Goal: Complete application form

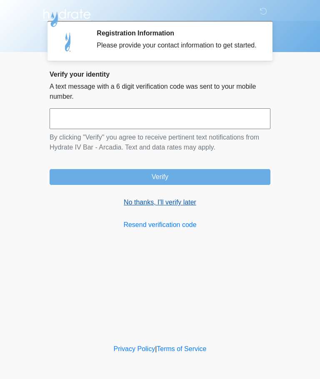
click at [182, 208] on link "No thanks, I'll verify later" at bounding box center [160, 203] width 221 height 10
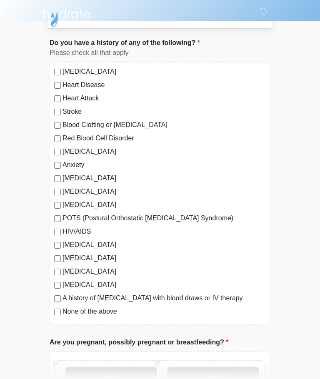
scroll to position [41, 0]
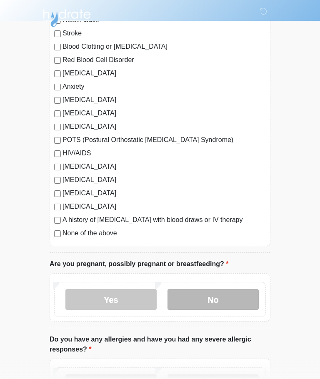
click at [244, 301] on label "No" at bounding box center [213, 299] width 91 height 21
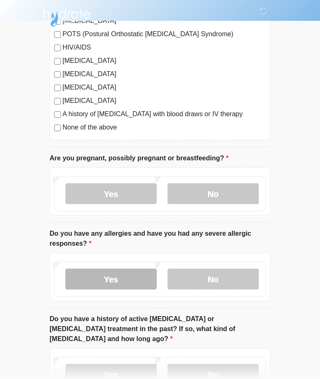
click at [73, 277] on label "Yes" at bounding box center [110, 279] width 91 height 21
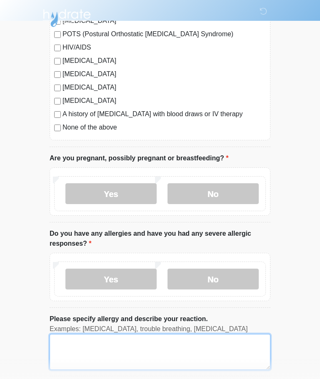
click at [223, 359] on textarea "Please specify allergy and describe your reaction." at bounding box center [160, 352] width 221 height 36
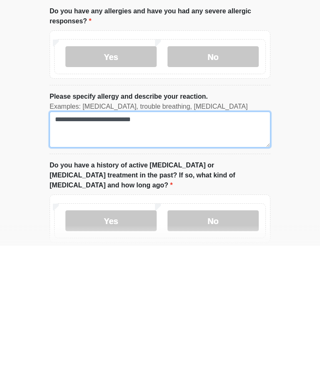
scroll to position [325, 0]
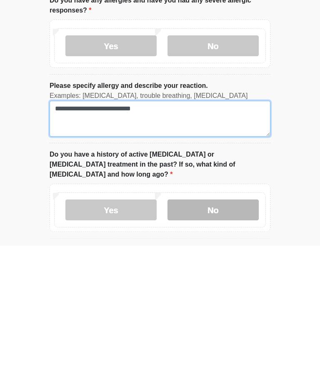
type textarea "**********"
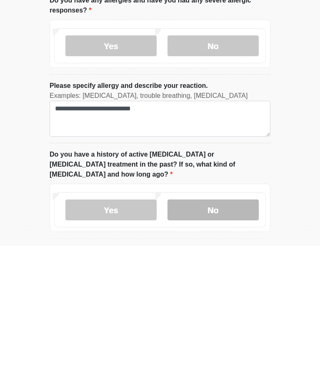
click at [245, 333] on label "No" at bounding box center [213, 343] width 91 height 21
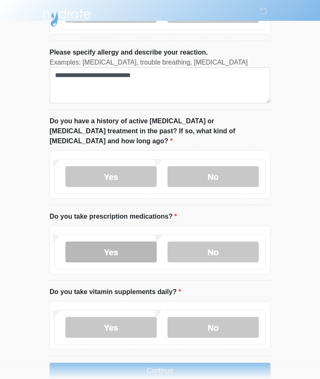
click at [73, 243] on label "Yes" at bounding box center [110, 252] width 91 height 21
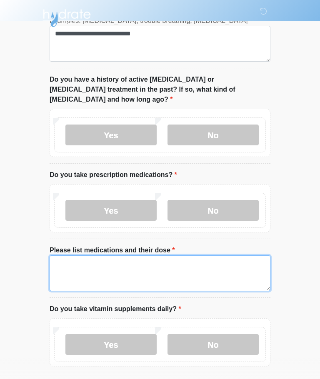
click at [244, 256] on textarea "Please list medications and their dose" at bounding box center [160, 274] width 221 height 36
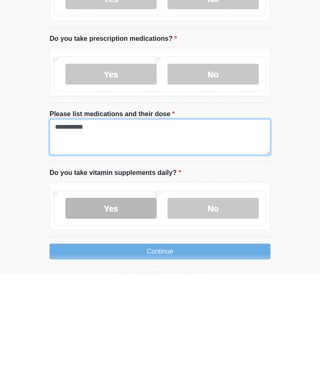
type textarea "**********"
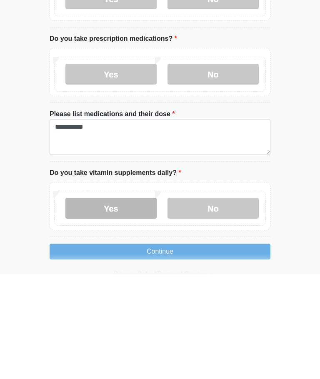
click at [72, 303] on label "Yes" at bounding box center [110, 313] width 91 height 21
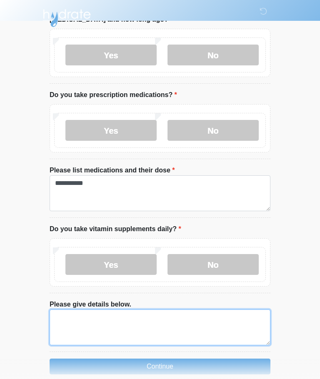
click at [65, 310] on textarea "Please give details below." at bounding box center [160, 328] width 221 height 36
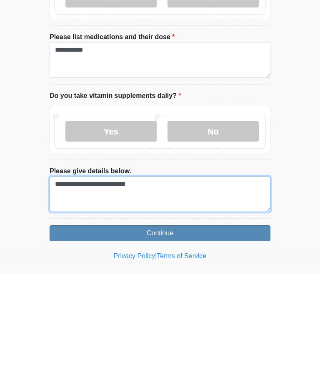
type textarea "**********"
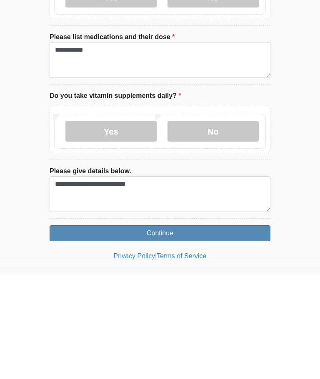
click at [73, 330] on button "Continue" at bounding box center [160, 338] width 221 height 16
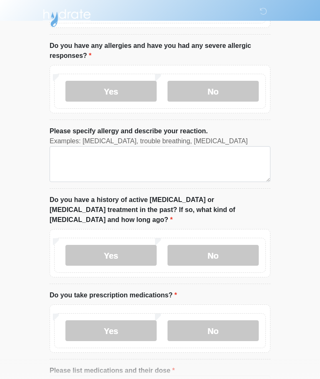
scroll to position [0, 0]
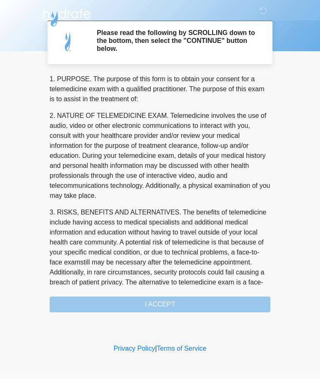
click at [249, 300] on div "1. PURPOSE. The purpose of this form is to obtain your consent for a telemedici…" at bounding box center [160, 194] width 221 height 238
click at [188, 293] on div "1. PURPOSE. The purpose of this form is to obtain your consent for a telemedici…" at bounding box center [160, 194] width 221 height 238
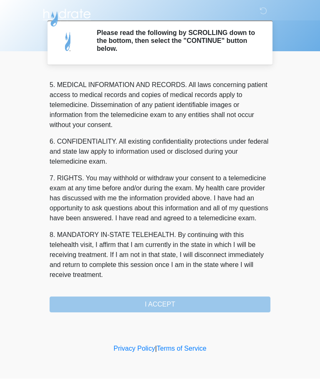
scroll to position [271, 0]
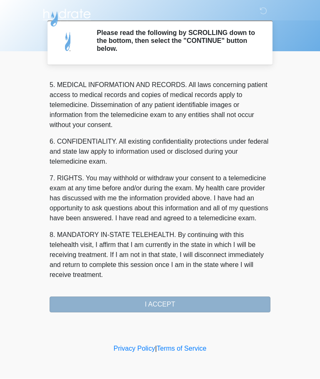
click at [183, 304] on button "I ACCEPT" at bounding box center [160, 305] width 221 height 16
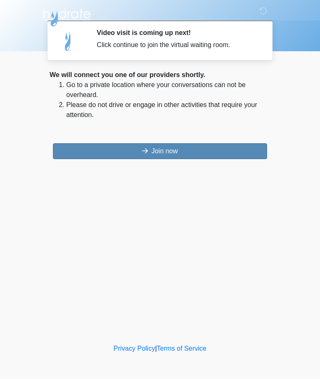
click at [225, 144] on button "Join now" at bounding box center [160, 152] width 214 height 16
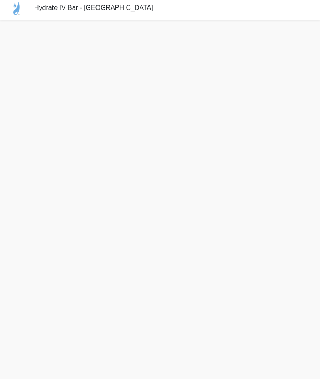
scroll to position [24, 0]
